Goal: Task Accomplishment & Management: Manage account settings

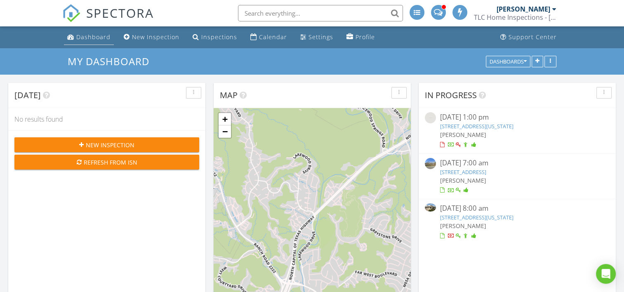
click at [91, 40] on div "Dashboard" at bounding box center [93, 37] width 34 height 8
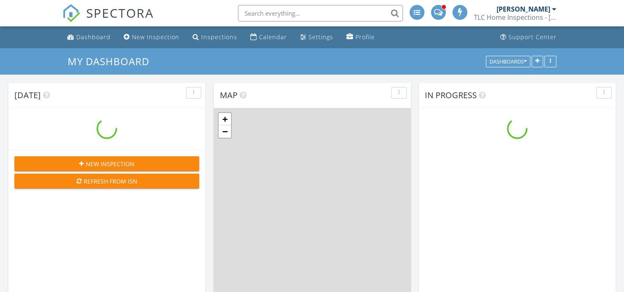
scroll to position [764, 637]
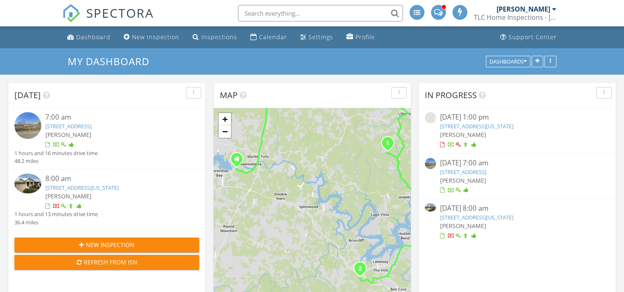
click at [26, 127] on img at bounding box center [27, 125] width 27 height 27
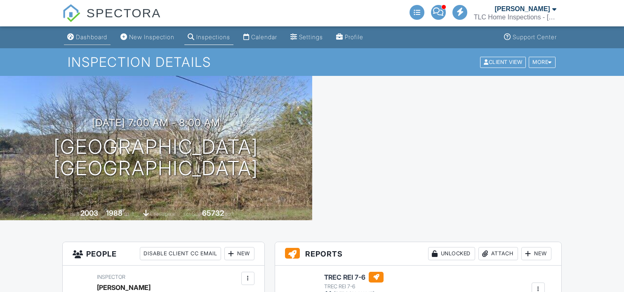
click at [91, 34] on div "Dashboard" at bounding box center [91, 36] width 31 height 7
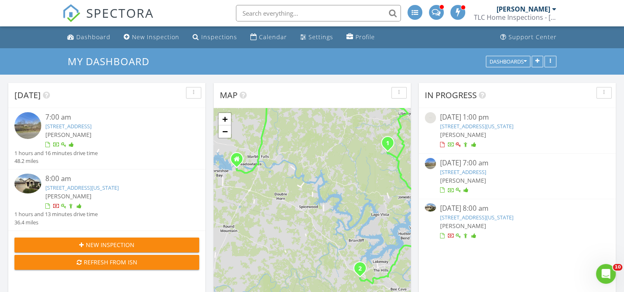
click at [32, 122] on img at bounding box center [27, 125] width 27 height 27
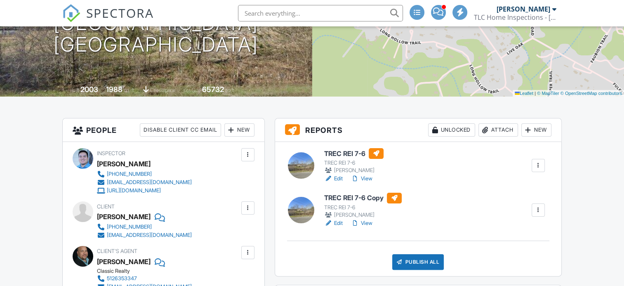
click at [538, 168] on div at bounding box center [538, 165] width 8 height 8
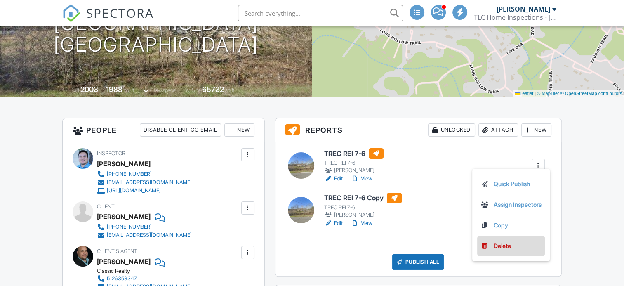
click at [502, 245] on div "Delete" at bounding box center [502, 245] width 17 height 9
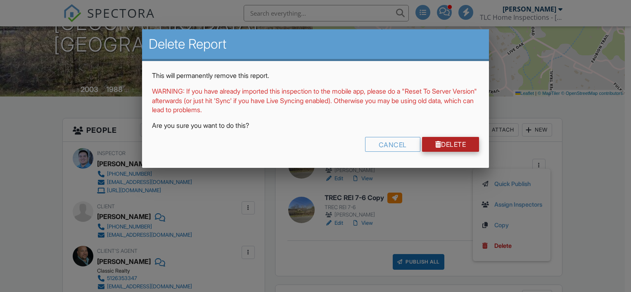
click at [446, 145] on link "Delete" at bounding box center [450, 144] width 57 height 15
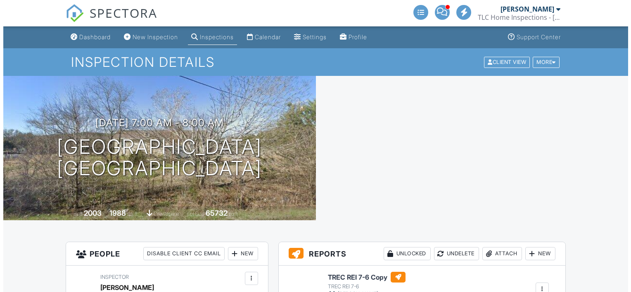
scroll to position [124, 0]
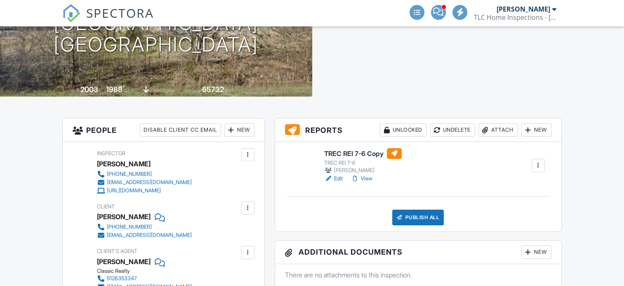
click at [423, 216] on div "Publish All" at bounding box center [419, 218] width 52 height 16
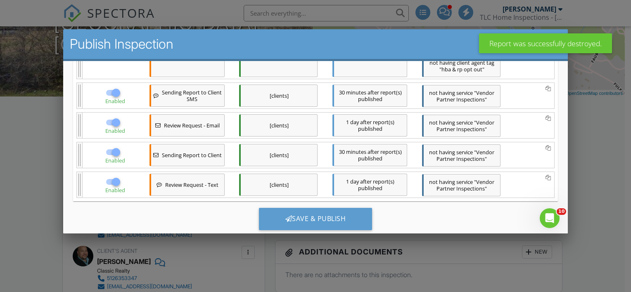
scroll to position [0, 0]
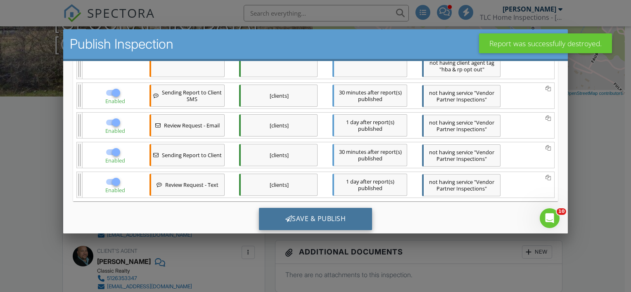
click at [340, 208] on div "Save & Publish" at bounding box center [315, 219] width 114 height 22
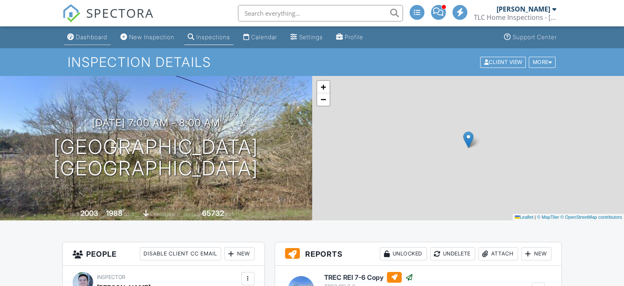
click at [83, 36] on div "Dashboard" at bounding box center [91, 36] width 31 height 7
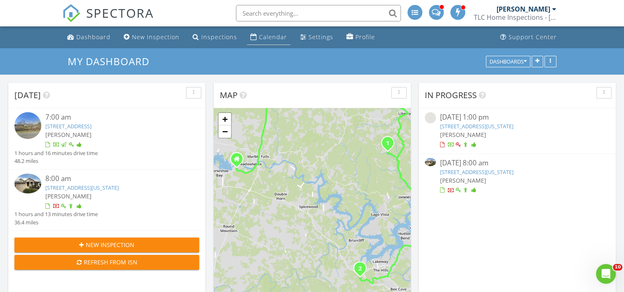
click at [270, 36] on div "Calendar" at bounding box center [273, 37] width 28 height 8
click at [33, 180] on img at bounding box center [27, 184] width 27 height 20
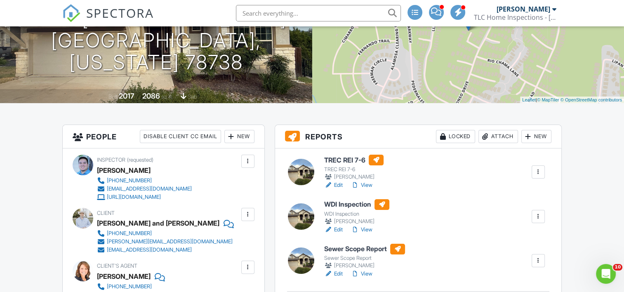
scroll to position [165, 0]
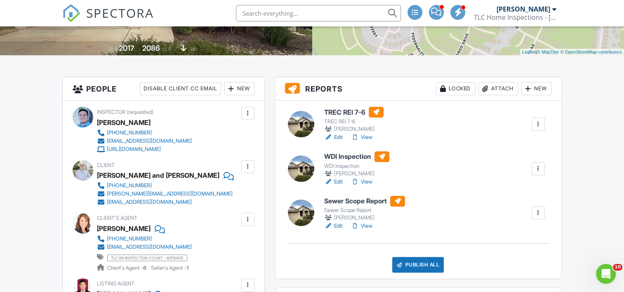
click at [359, 179] on div at bounding box center [355, 182] width 8 height 8
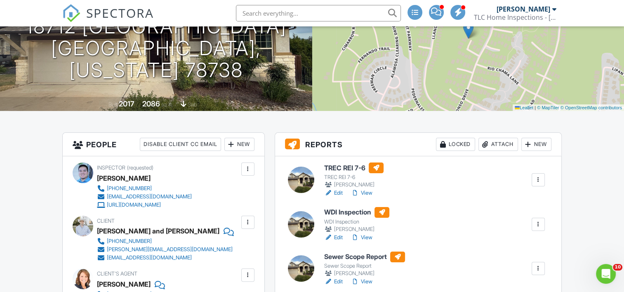
scroll to position [124, 0]
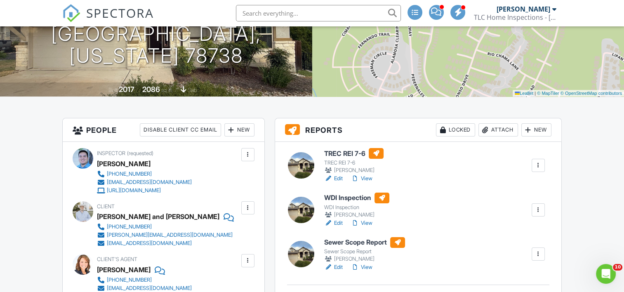
click at [367, 178] on link "View" at bounding box center [361, 179] width 21 height 8
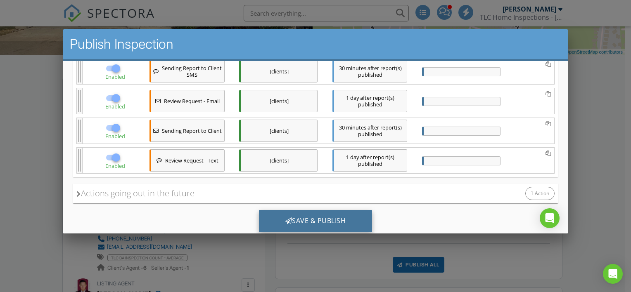
scroll to position [337, 0]
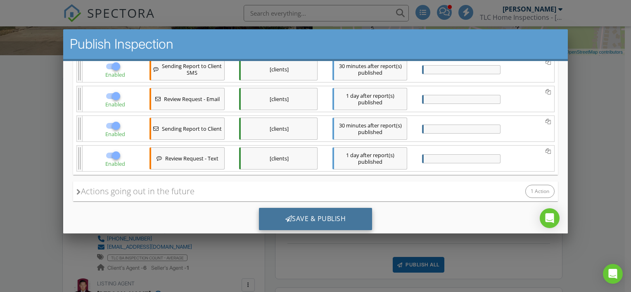
click at [326, 208] on div "Save & Publish" at bounding box center [315, 219] width 114 height 22
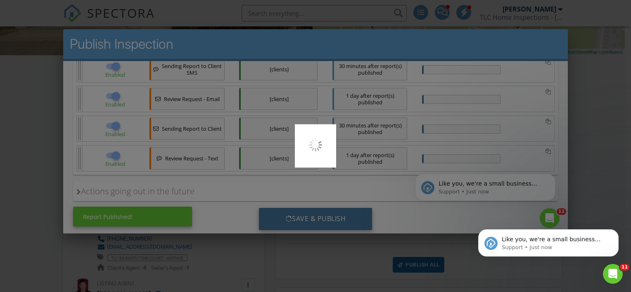
scroll to position [0, 0]
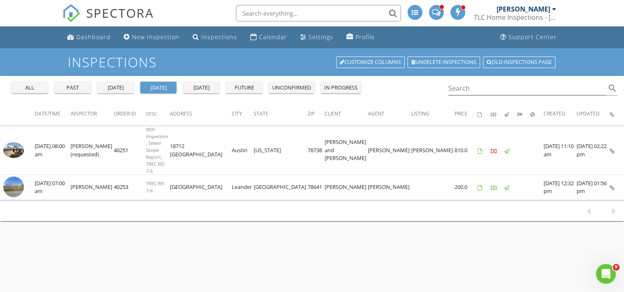
click at [116, 87] on div "yesterday" at bounding box center [116, 88] width 30 height 8
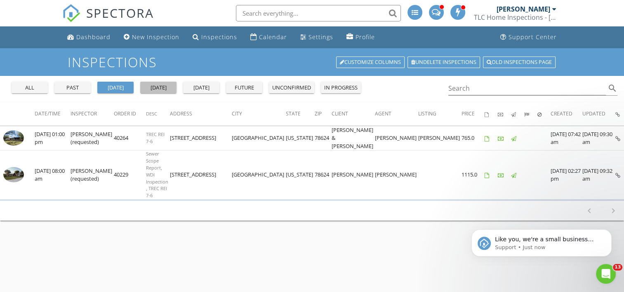
click at [163, 91] on div "today" at bounding box center [159, 88] width 30 height 8
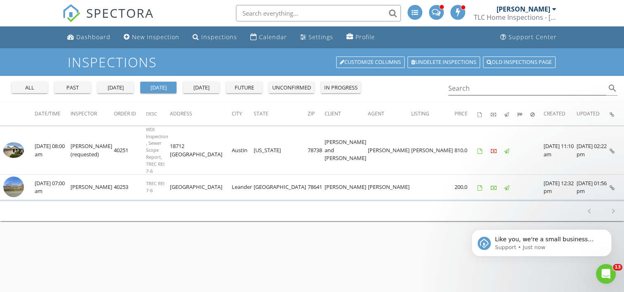
click at [380, 243] on div "Inspections Customize Columns Undelete inspections Old inspections page all pas…" at bounding box center [312, 194] width 624 height 292
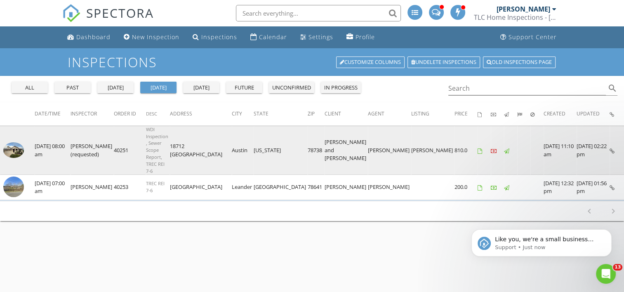
drag, startPoint x: 182, startPoint y: 134, endPoint x: 229, endPoint y: 144, distance: 48.1
click at [229, 144] on td "18712 [GEOGRAPHIC_DATA]" at bounding box center [201, 150] width 62 height 49
drag, startPoint x: 229, startPoint y: 144, endPoint x: 181, endPoint y: 135, distance: 49.6
click at [181, 135] on tr "check_box_outline_blank 08/27/2025 08:00 am Fabian Suarez (requested) 40251 WDI…" at bounding box center [312, 150] width 624 height 49
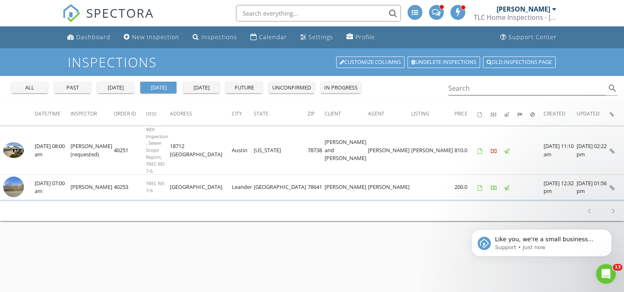
click at [198, 215] on div "Inspections Customize Columns Undelete inspections Old inspections page all pas…" at bounding box center [312, 194] width 624 height 292
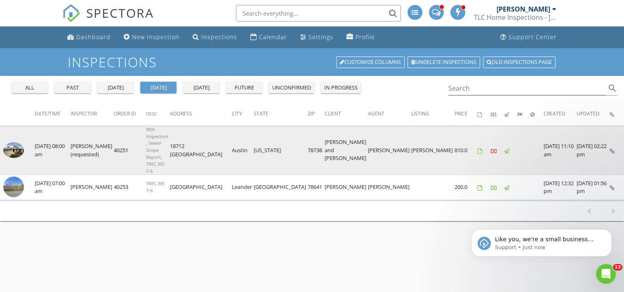
drag, startPoint x: 180, startPoint y: 135, endPoint x: 212, endPoint y: 144, distance: 32.5
click at [212, 144] on tr "check_box_outline_blank 08/27/2025 08:00 am Fabian Suarez (requested) 40251 WDI…" at bounding box center [312, 150] width 624 height 49
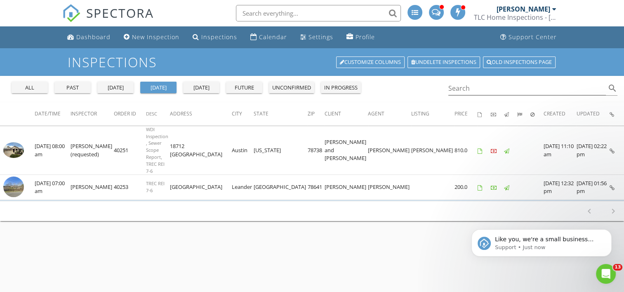
drag, startPoint x: 212, startPoint y: 144, endPoint x: 203, endPoint y: 207, distance: 63.3
click at [204, 225] on div "Inspections Customize Columns Undelete inspections Old inspections page all pas…" at bounding box center [312, 194] width 624 height 292
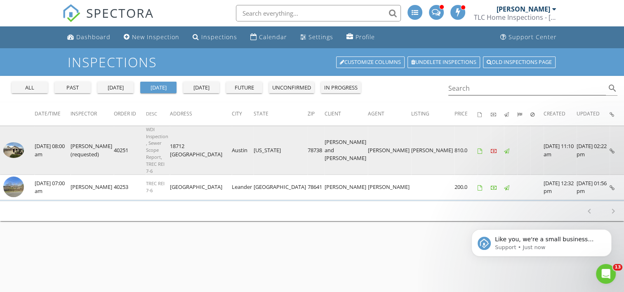
drag, startPoint x: 182, startPoint y: 135, endPoint x: 225, endPoint y: 143, distance: 44.1
click at [225, 143] on td "18712 [GEOGRAPHIC_DATA]" at bounding box center [201, 150] width 62 height 49
copy td "18712 [GEOGRAPHIC_DATA]"
click at [17, 142] on img at bounding box center [13, 150] width 21 height 16
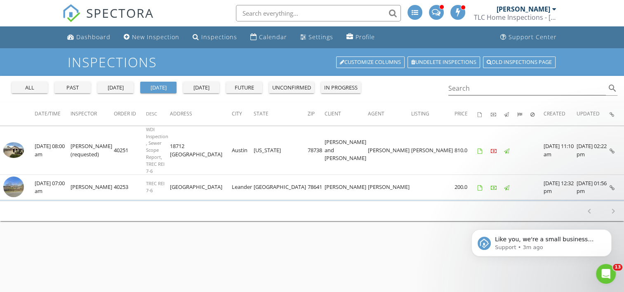
click at [118, 95] on div "all past yesterday today tomorrow future unconfirmed in progress" at bounding box center [186, 86] width 356 height 20
click at [118, 86] on div "yesterday" at bounding box center [116, 88] width 30 height 8
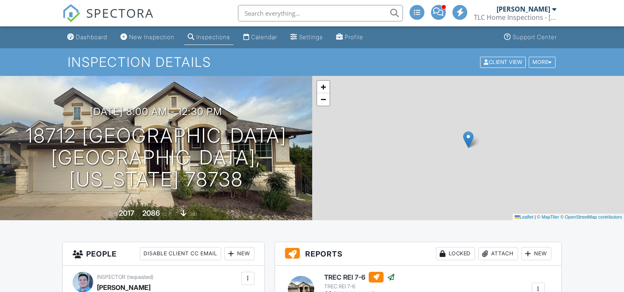
scroll to position [206, 0]
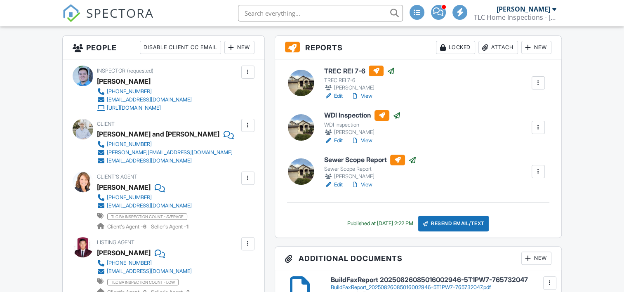
click at [338, 185] on link "Edit" at bounding box center [333, 185] width 19 height 8
